Goal: Task Accomplishment & Management: Manage account settings

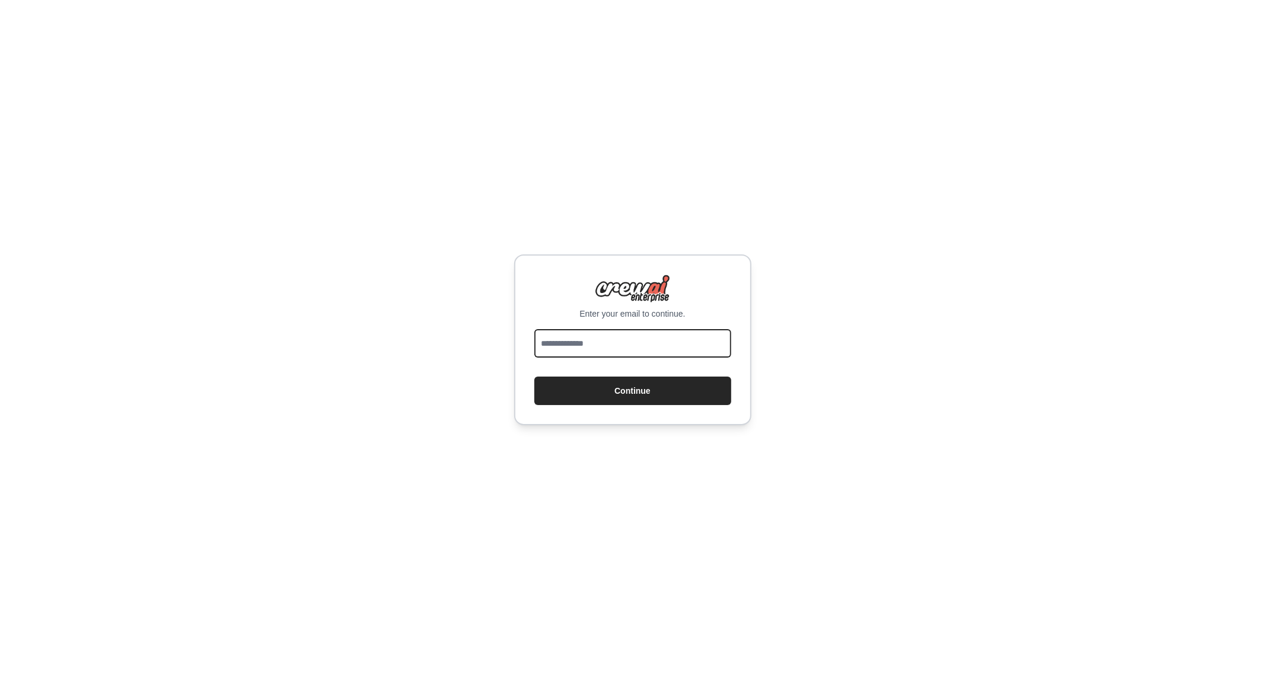
click at [576, 344] on input "email" at bounding box center [632, 343] width 197 height 28
type input "**********"
click at [602, 388] on button "Continue" at bounding box center [632, 390] width 197 height 28
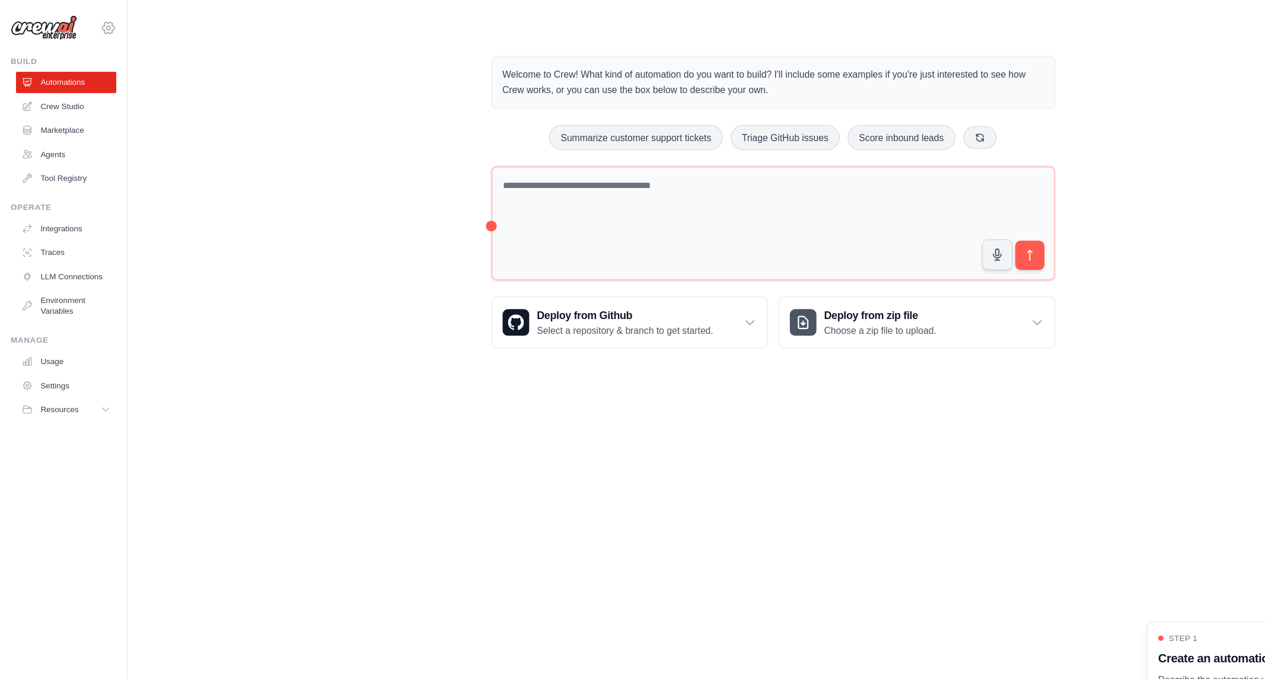
click at [100, 25] on icon at bounding box center [97, 25] width 14 height 14
click at [85, 87] on link "Settings" at bounding box center [96, 79] width 104 height 21
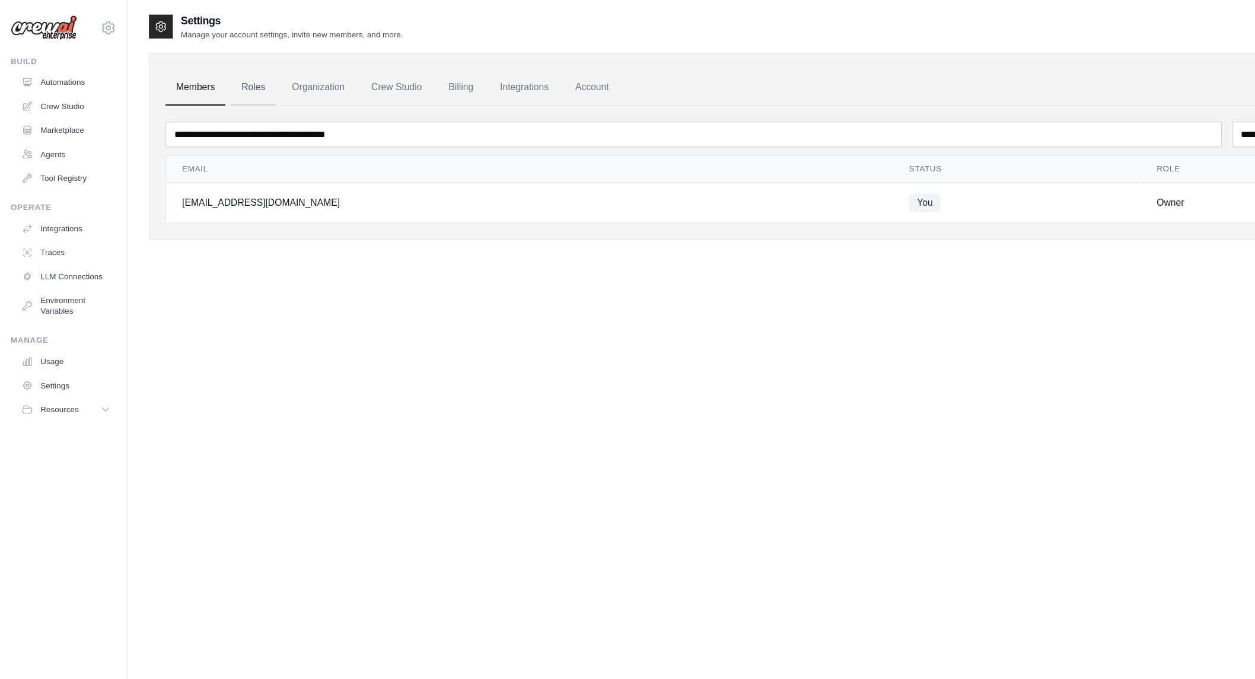
click at [238, 84] on link "Roles" at bounding box center [226, 78] width 40 height 32
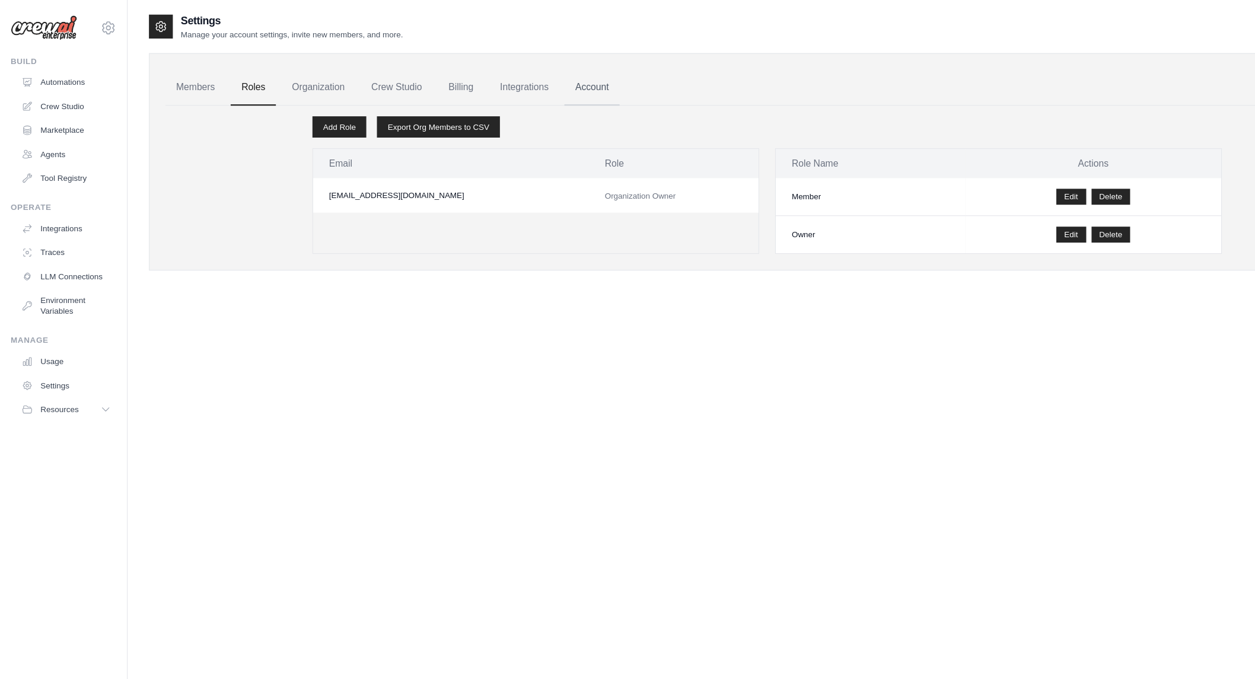
click at [548, 76] on link "Account" at bounding box center [527, 78] width 49 height 32
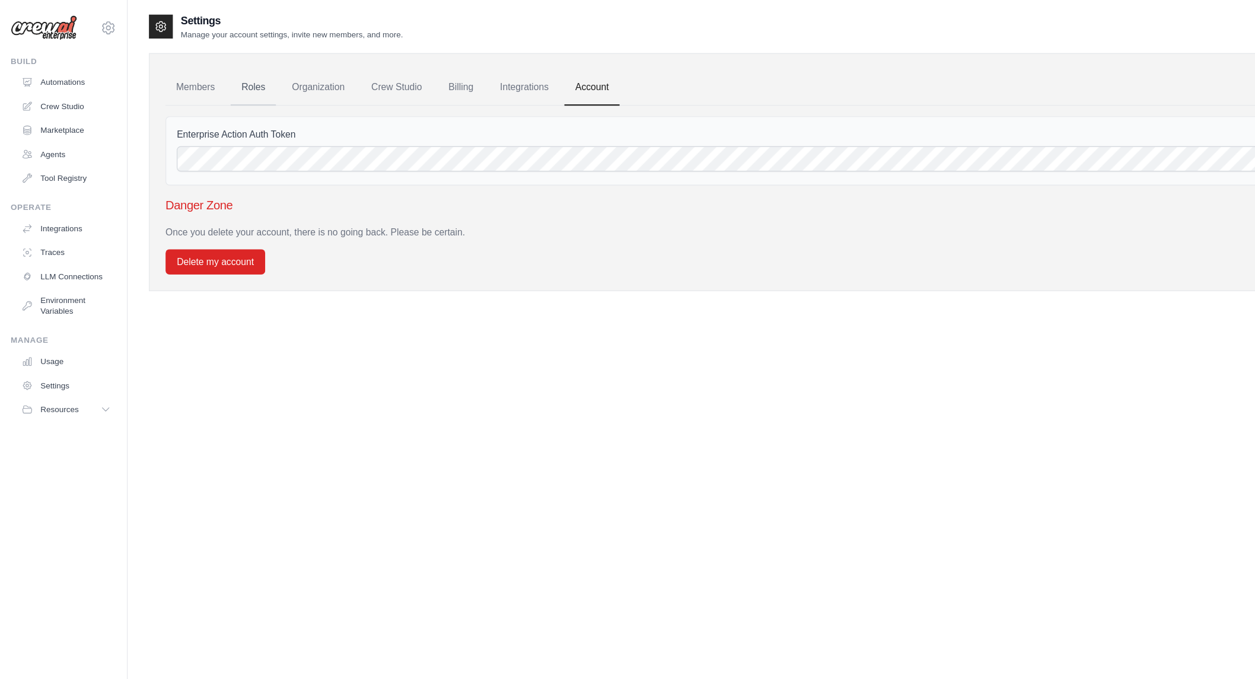
click at [234, 80] on link "Roles" at bounding box center [226, 78] width 40 height 32
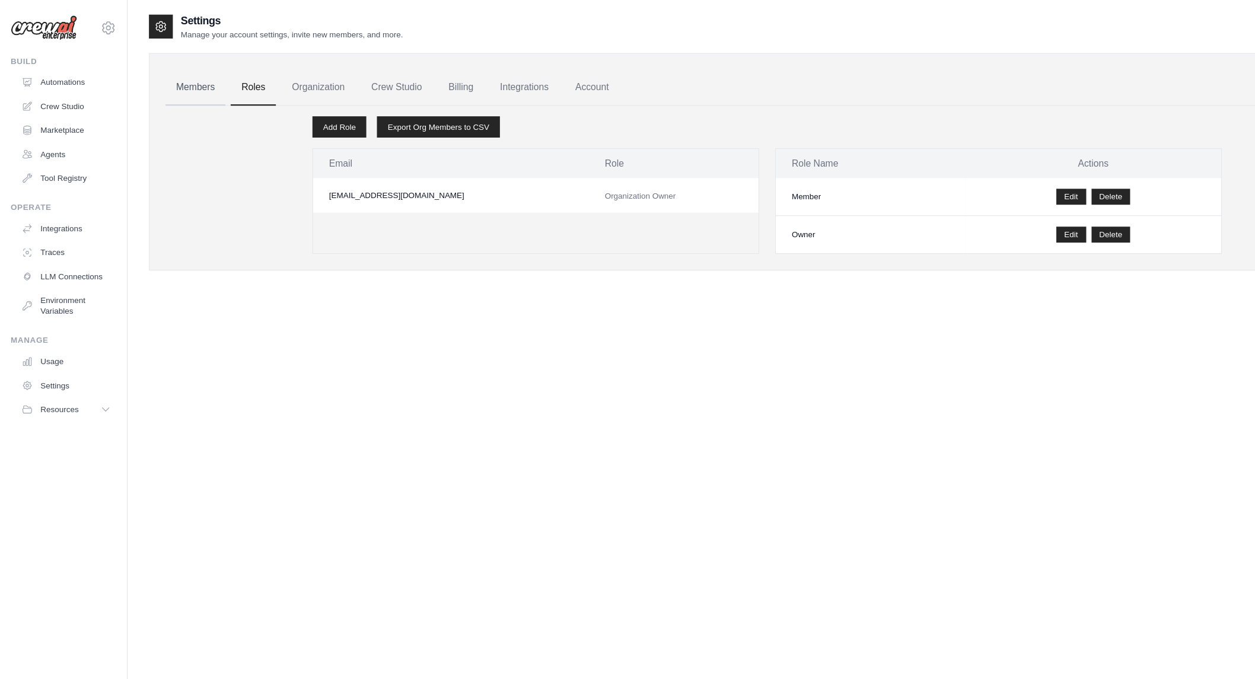
click at [174, 73] on link "Members" at bounding box center [174, 78] width 53 height 32
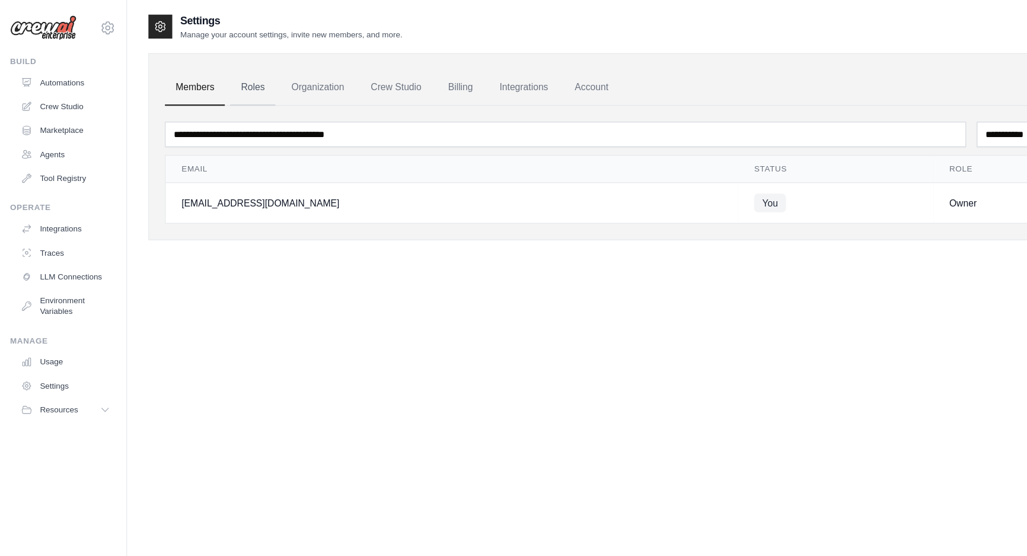
click at [225, 69] on link "Roles" at bounding box center [226, 78] width 40 height 32
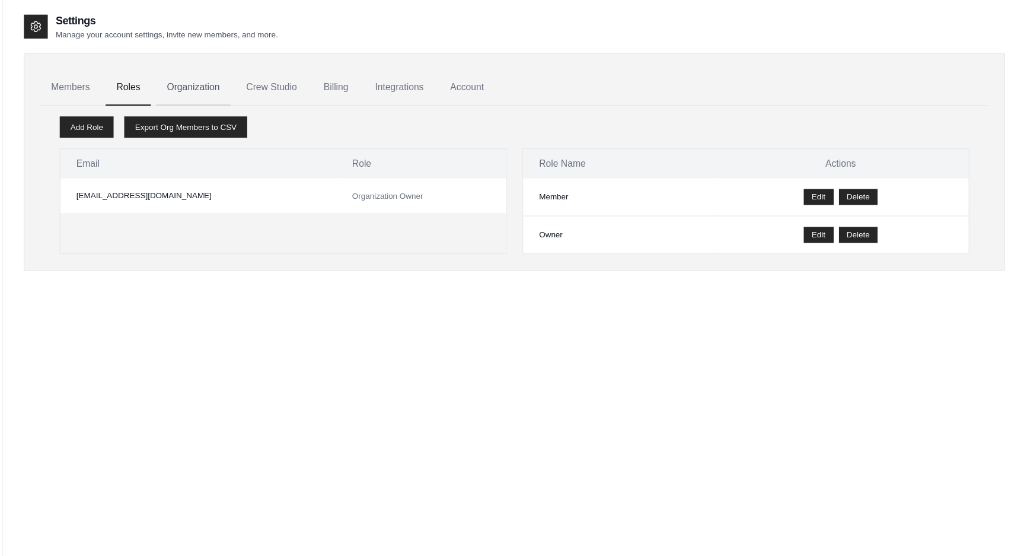
click at [307, 81] on link "Organization" at bounding box center [284, 78] width 66 height 32
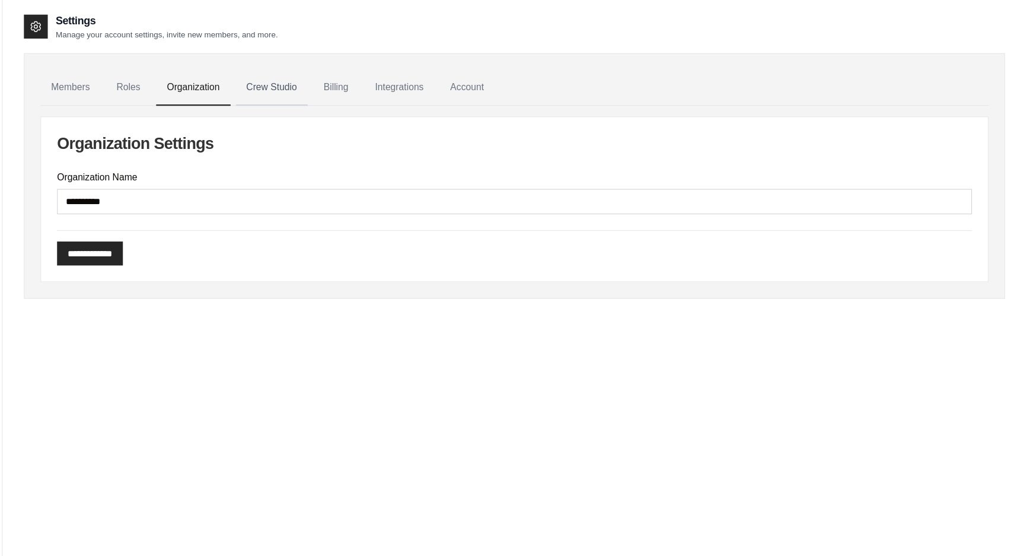
click at [363, 81] on link "Crew Studio" at bounding box center [354, 78] width 64 height 32
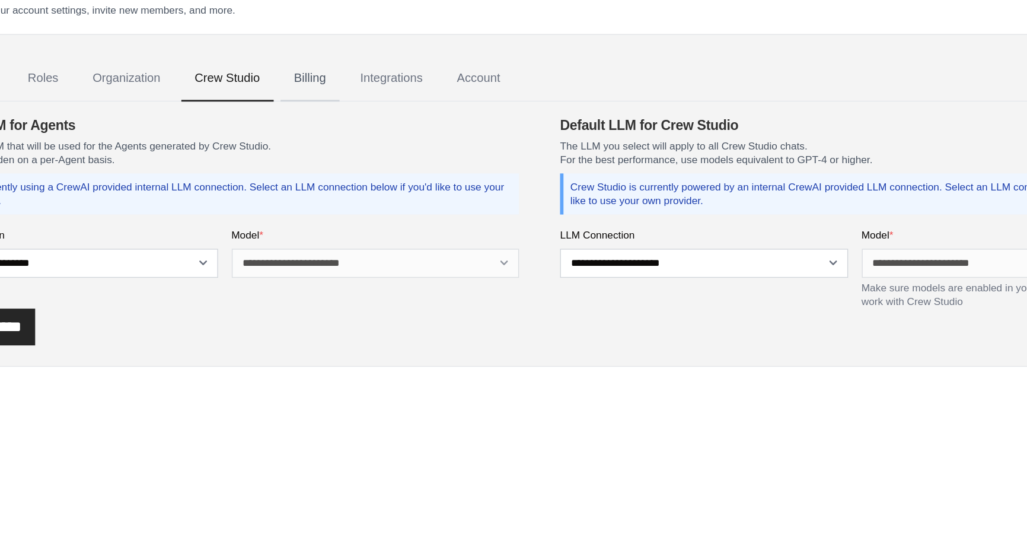
click at [420, 78] on link "Billing" at bounding box center [411, 78] width 41 height 32
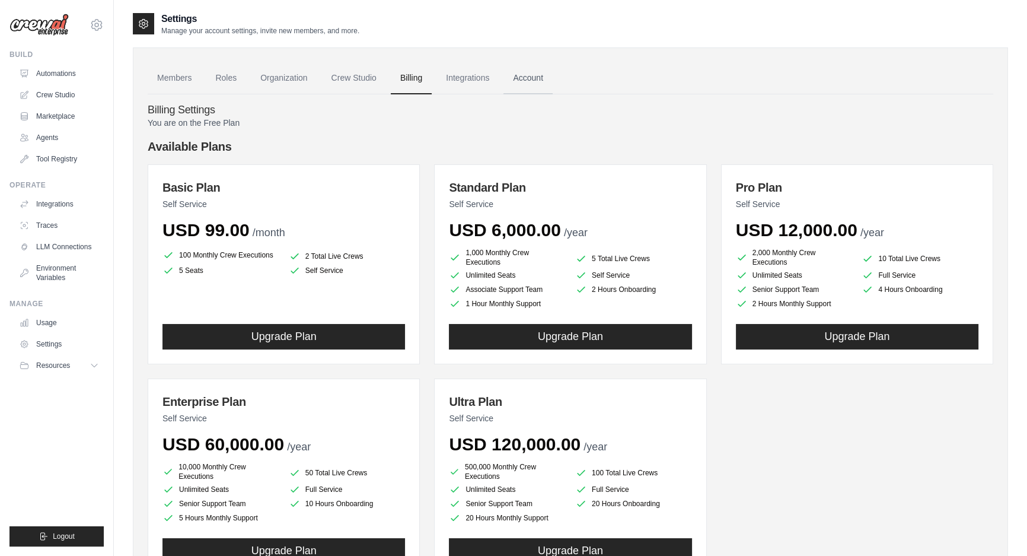
click at [542, 74] on link "Account" at bounding box center [527, 78] width 49 height 32
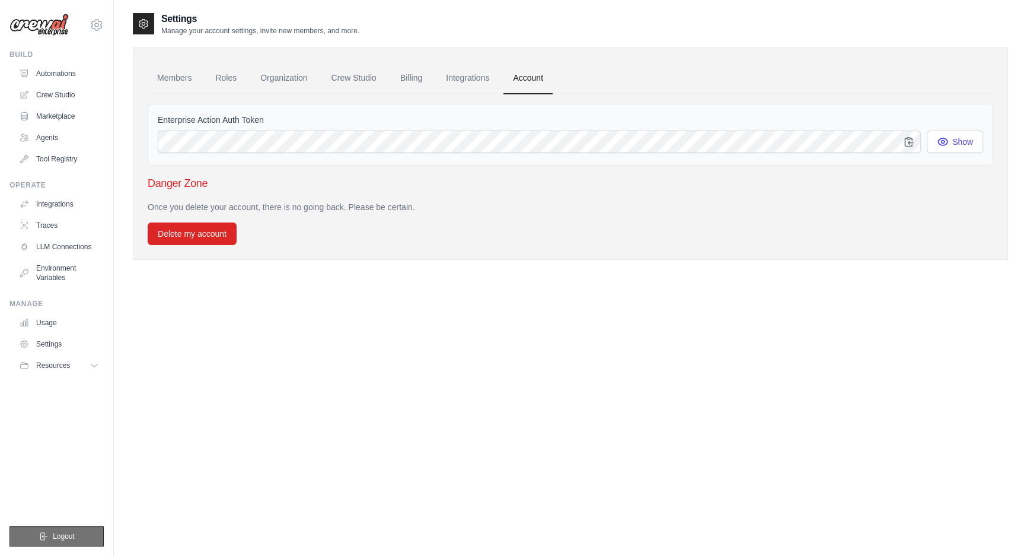
click at [54, 537] on span "Logout" at bounding box center [64, 535] width 22 height 9
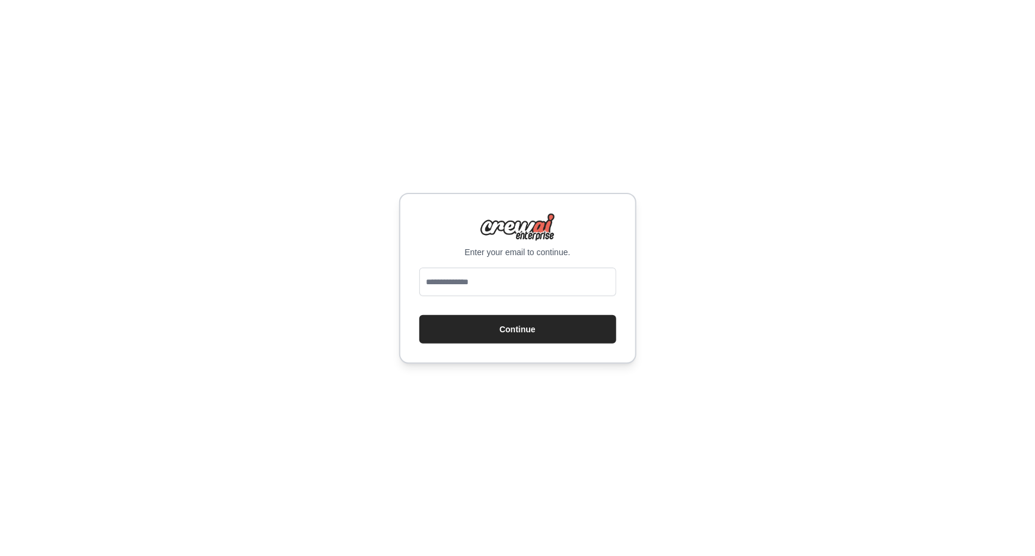
click at [494, 262] on div "Enter your email to continue. Continue" at bounding box center [517, 278] width 237 height 171
click at [477, 279] on input "email" at bounding box center [517, 281] width 197 height 28
type input "**********"
click at [502, 330] on button "Continue" at bounding box center [517, 329] width 197 height 28
